Goal: Task Accomplishment & Management: Use online tool/utility

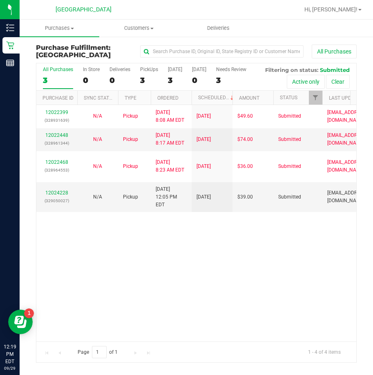
click at [342, 254] on div "12022399 (328931639) N/A Pickup [DATE] 8:08 AM EDT 9/29/2025 $49.60 Submitted […" at bounding box center [196, 223] width 320 height 236
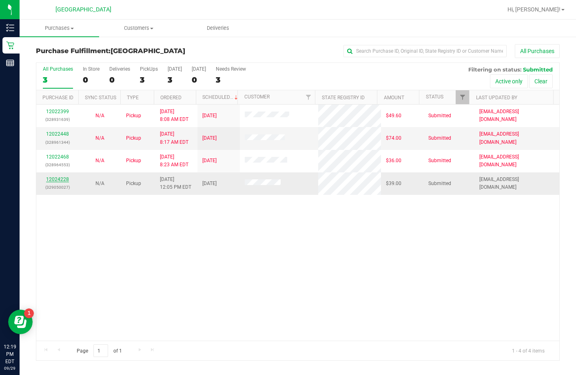
click at [66, 180] on link "12024228" at bounding box center [57, 179] width 23 height 6
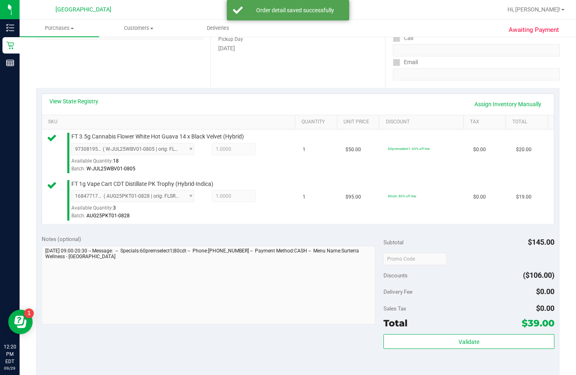
scroll to position [163, 0]
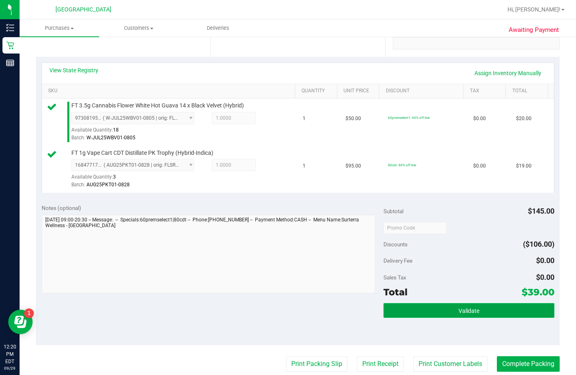
click at [372, 318] on button "Validate" at bounding box center [469, 310] width 171 height 15
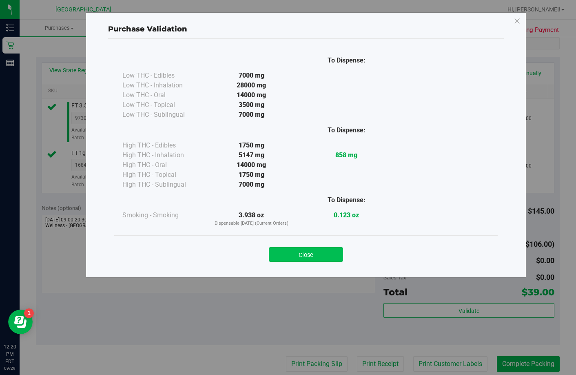
click at [336, 252] on button "Close" at bounding box center [306, 254] width 74 height 15
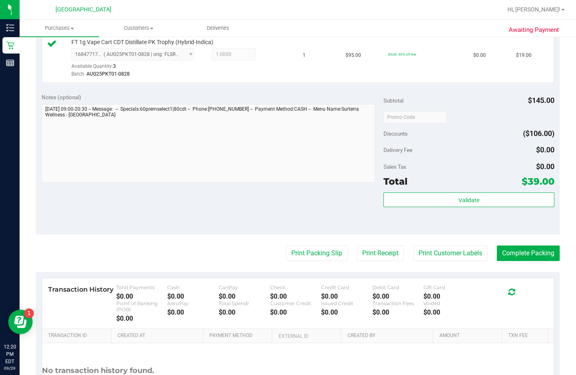
scroll to position [286, 0]
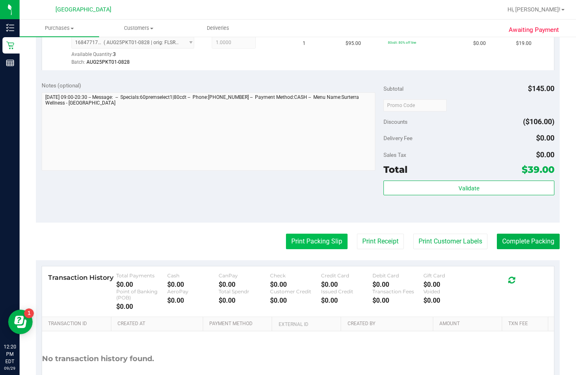
click at [313, 249] on button "Print Packing Slip" at bounding box center [317, 241] width 62 height 16
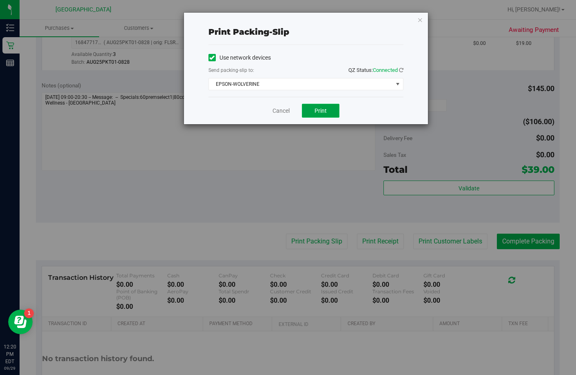
click at [327, 111] on button "Print" at bounding box center [321, 111] width 38 height 14
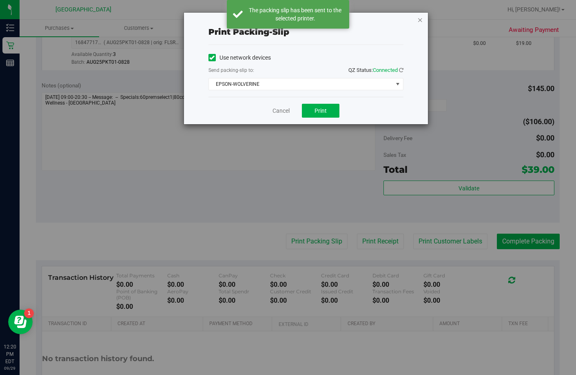
click at [372, 19] on icon "button" at bounding box center [421, 20] width 6 height 10
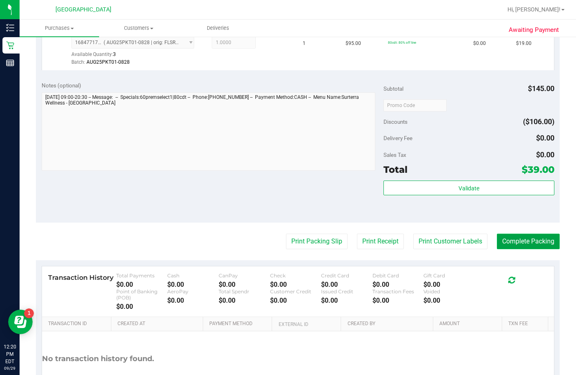
click at [372, 249] on button "Complete Packing" at bounding box center [528, 241] width 63 height 16
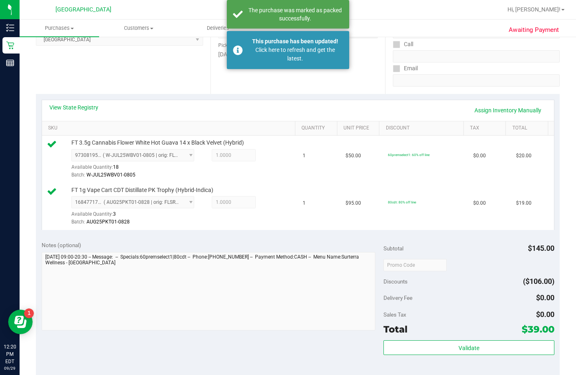
scroll to position [122, 0]
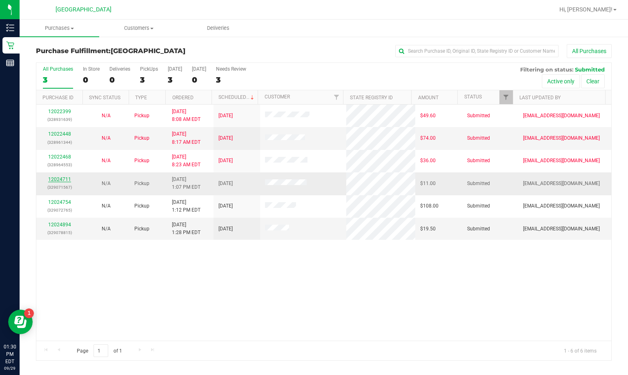
click at [60, 178] on link "12024711" at bounding box center [59, 179] width 23 height 6
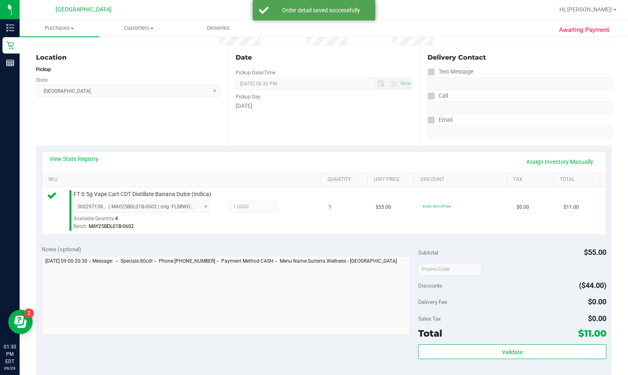
scroll to position [204, 0]
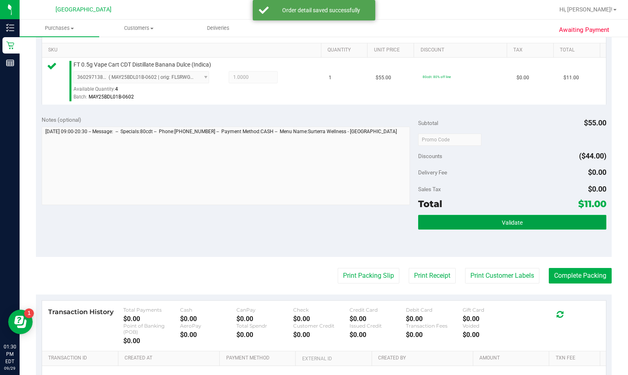
click at [372, 218] on button "Validate" at bounding box center [512, 222] width 188 height 15
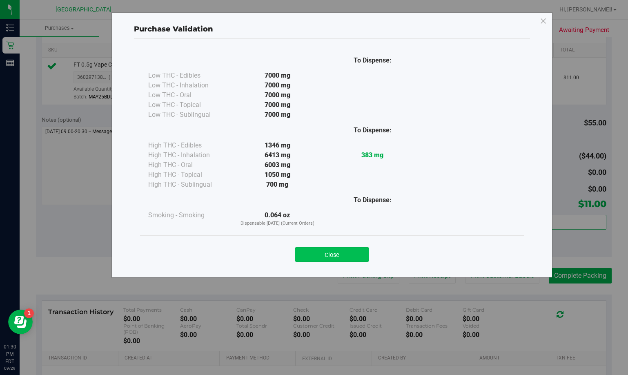
click at [356, 252] on button "Close" at bounding box center [332, 254] width 74 height 15
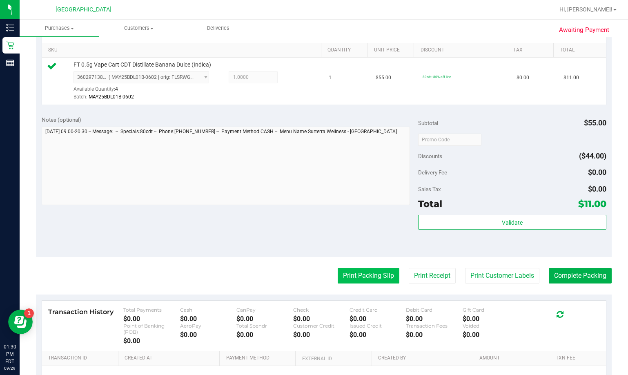
click at [360, 273] on button "Print Packing Slip" at bounding box center [369, 276] width 62 height 16
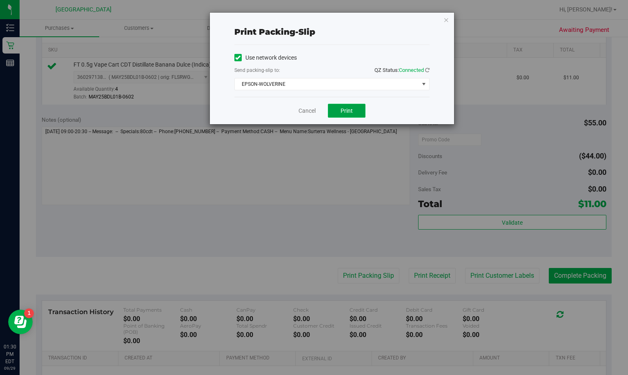
click at [350, 116] on button "Print" at bounding box center [347, 111] width 38 height 14
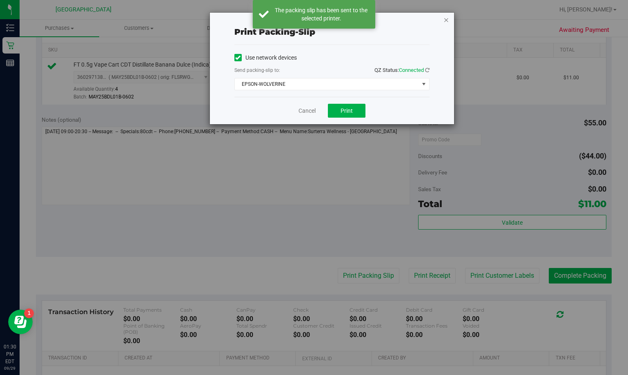
click at [372, 22] on icon "button" at bounding box center [446, 20] width 6 height 10
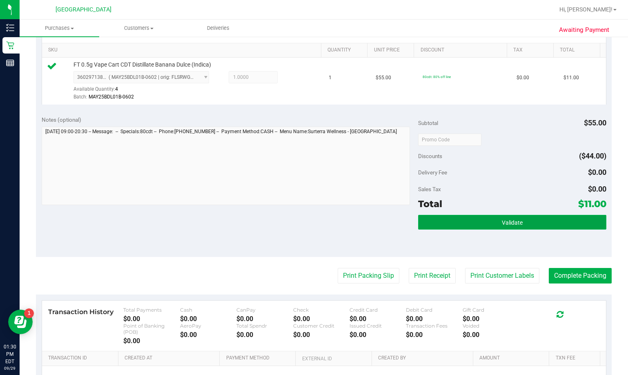
click at [372, 222] on button "Validate" at bounding box center [512, 222] width 188 height 15
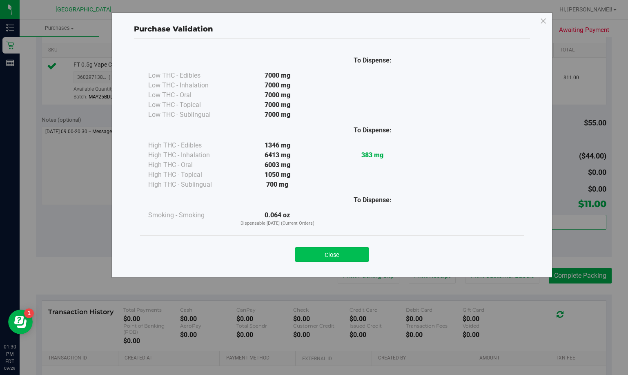
click at [364, 249] on button "Close" at bounding box center [332, 254] width 74 height 15
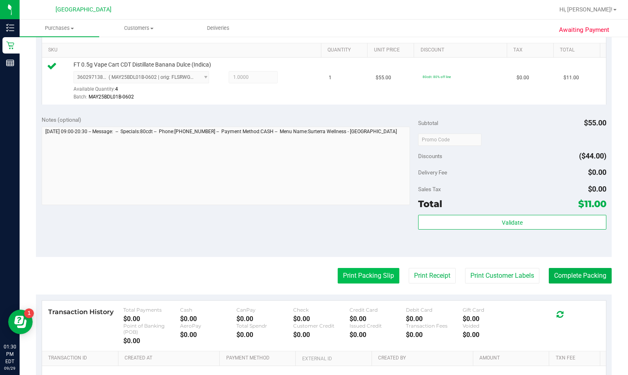
click at [349, 271] on button "Print Packing Slip" at bounding box center [369, 276] width 62 height 16
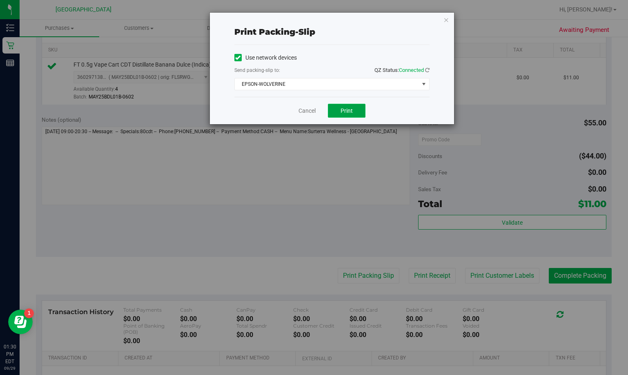
click at [347, 108] on span "Print" at bounding box center [346, 110] width 12 height 7
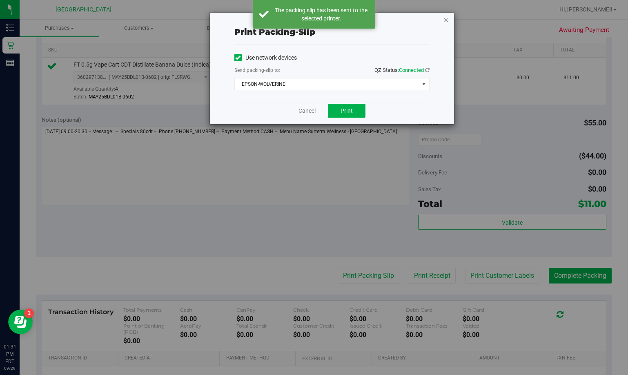
click at [372, 19] on icon "button" at bounding box center [446, 20] width 6 height 10
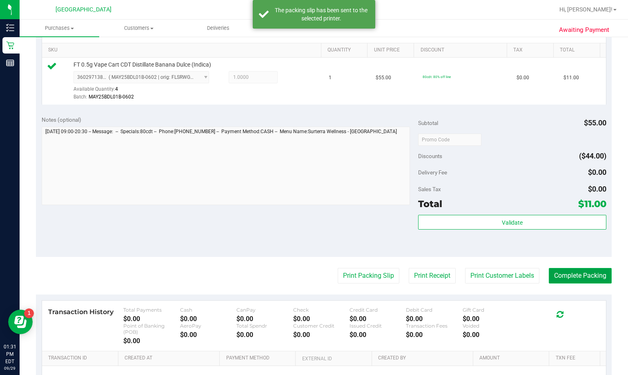
click at [372, 272] on button "Complete Packing" at bounding box center [580, 276] width 63 height 16
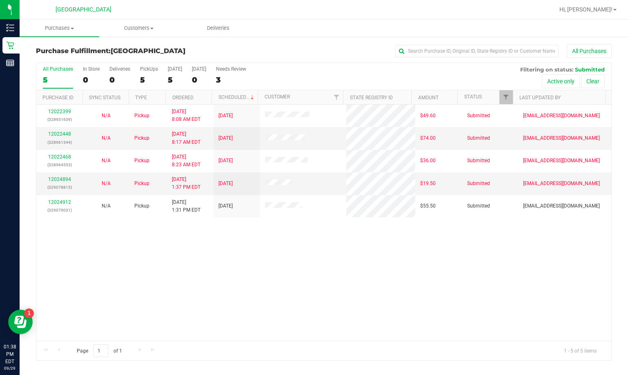
click at [318, 250] on div "12022399 (328931639) N/A Pickup [DATE] 8:08 AM EDT 9/29/2025 $49.60 Submitted […" at bounding box center [323, 223] width 575 height 236
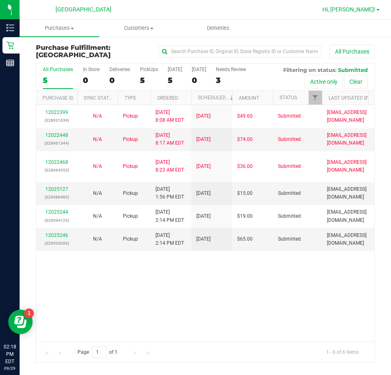
click at [372, 11] on span "Hi, [PERSON_NAME]!" at bounding box center [348, 9] width 53 height 7
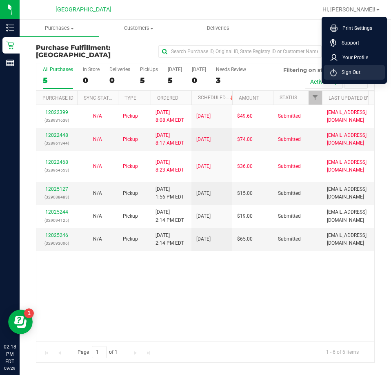
click at [356, 69] on span "Sign Out" at bounding box center [349, 72] width 24 height 8
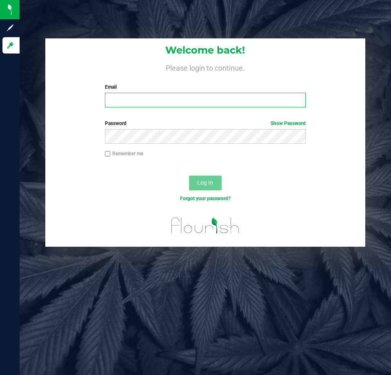
click at [242, 100] on input "Email" at bounding box center [205, 100] width 201 height 15
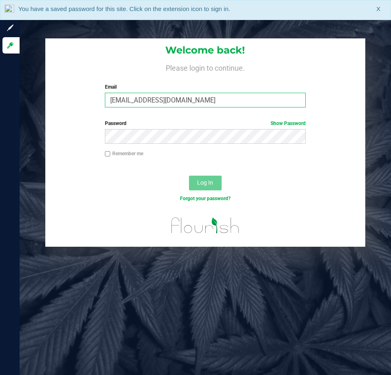
type input "[EMAIL_ADDRESS][DOMAIN_NAME]"
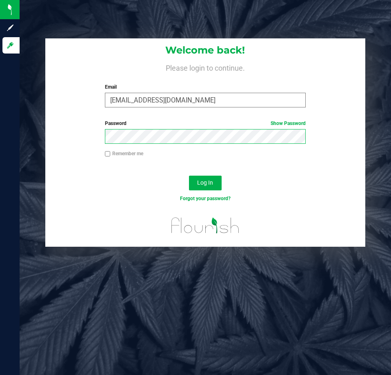
click at [189, 176] on button "Log In" at bounding box center [205, 183] width 33 height 15
